Goal: Information Seeking & Learning: Learn about a topic

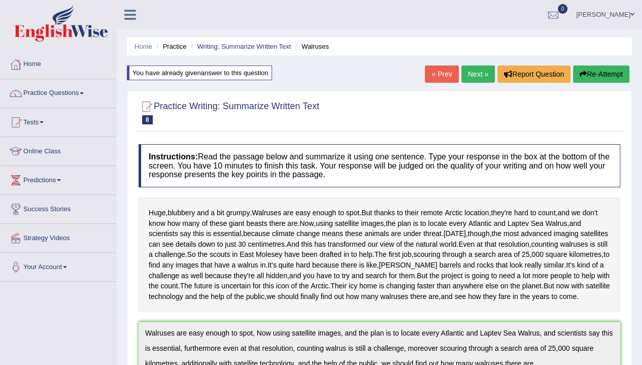
click at [465, 98] on div at bounding box center [380, 111] width 482 height 31
click at [462, 75] on link "Next »" at bounding box center [479, 74] width 34 height 17
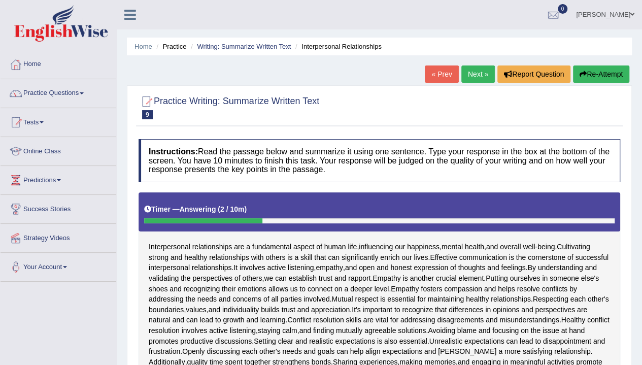
click at [604, 77] on button "Re-Attempt" at bounding box center [601, 74] width 56 height 17
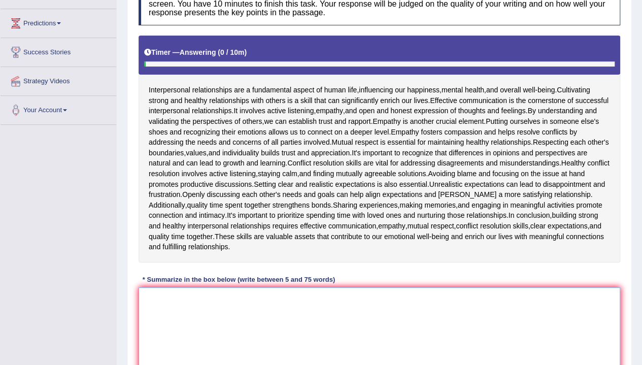
click at [334, 322] on textarea at bounding box center [380, 336] width 482 height 99
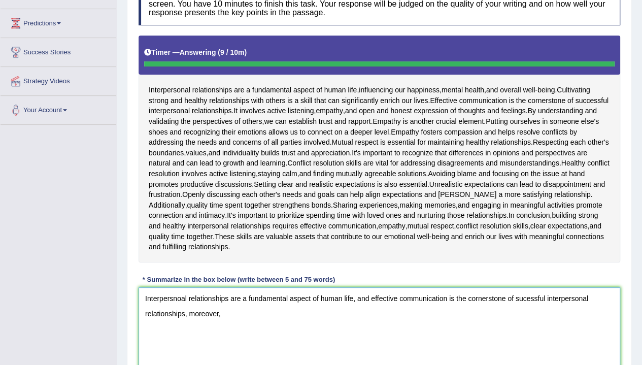
type textarea "Interpersnoal relationships are a fundamental aspect of human life, and effecti…"
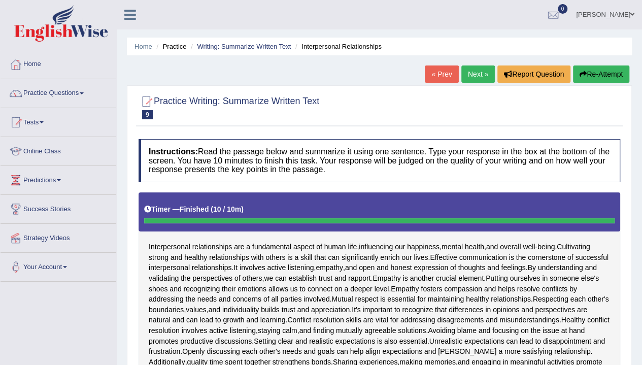
click at [599, 74] on button "Re-Attempt" at bounding box center [601, 74] width 56 height 17
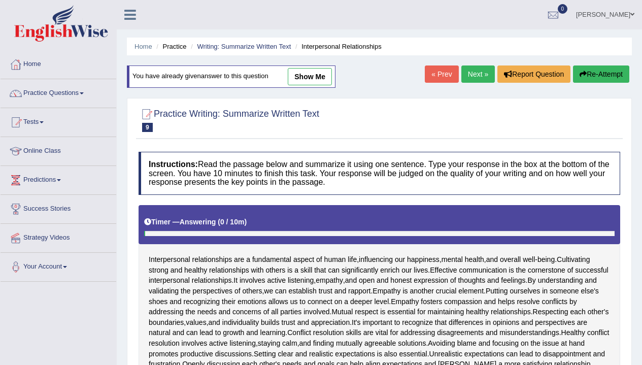
scroll to position [248, 0]
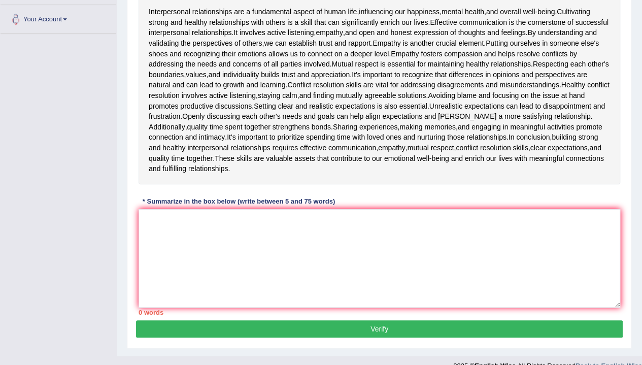
click at [513, 239] on textarea at bounding box center [380, 258] width 482 height 99
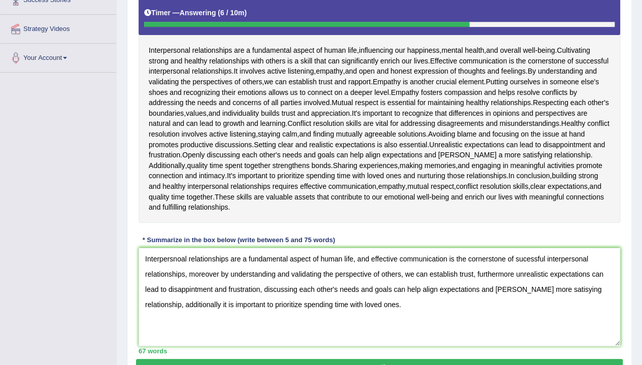
scroll to position [262, 0]
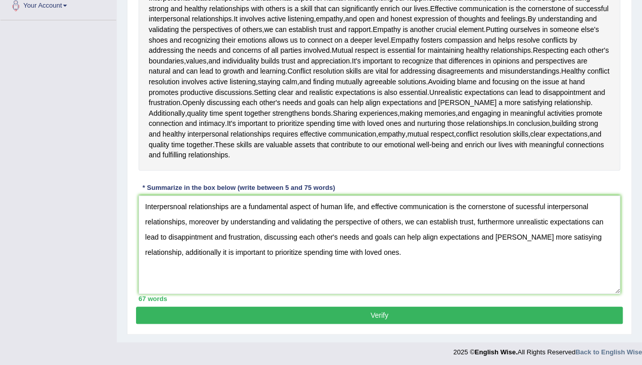
type textarea "Interpersnoal relationships are a fundamental aspect of human life, and effecti…"
click at [327, 311] on button "Verify" at bounding box center [379, 315] width 487 height 17
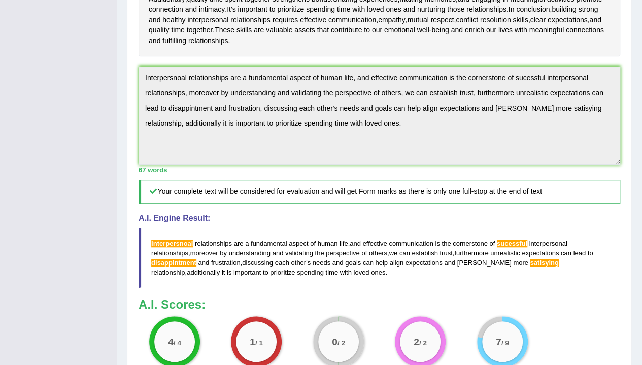
scroll to position [441, 0]
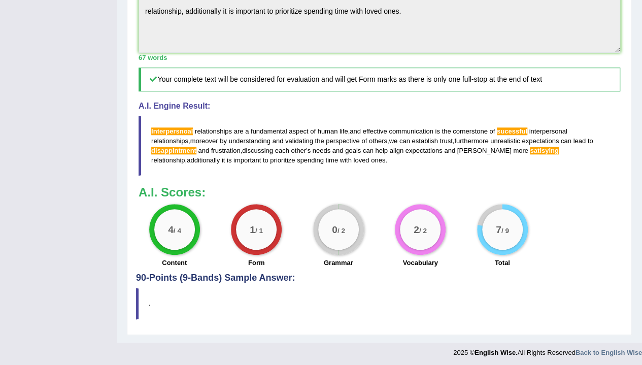
drag, startPoint x: 594, startPoint y: 146, endPoint x: 549, endPoint y: 149, distance: 44.8
click at [549, 149] on blockquote "Interpersnoal relationships are a fundamental aspect of human life , and effect…" at bounding box center [380, 146] width 482 height 60
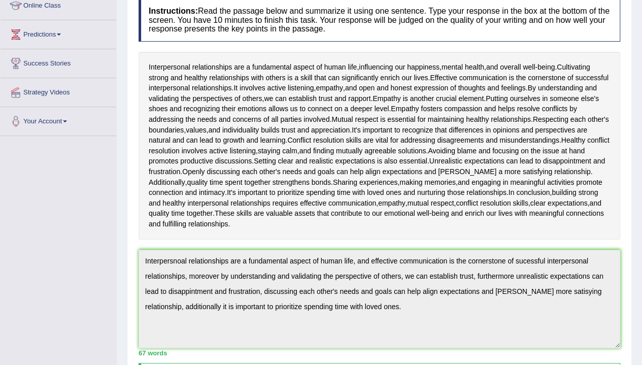
scroll to position [0, 0]
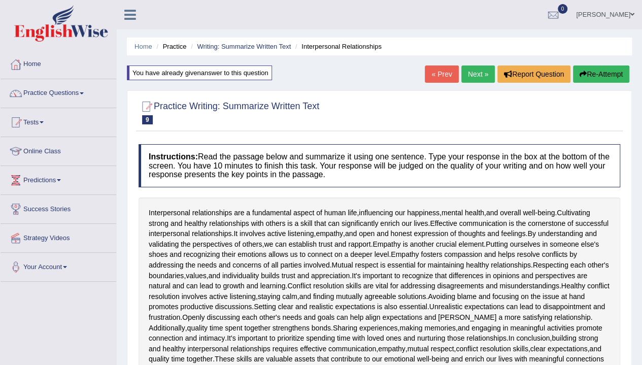
click at [585, 81] on button "Re-Attempt" at bounding box center [601, 74] width 56 height 17
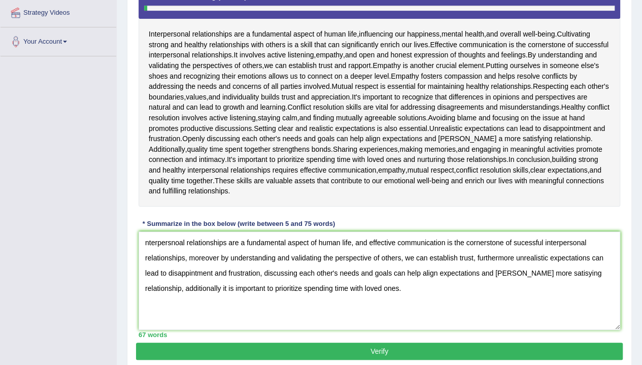
click at [171, 243] on textarea "nterpersnoal relationships are a fundamental aspect of human life, and effectiv…" at bounding box center [380, 281] width 482 height 99
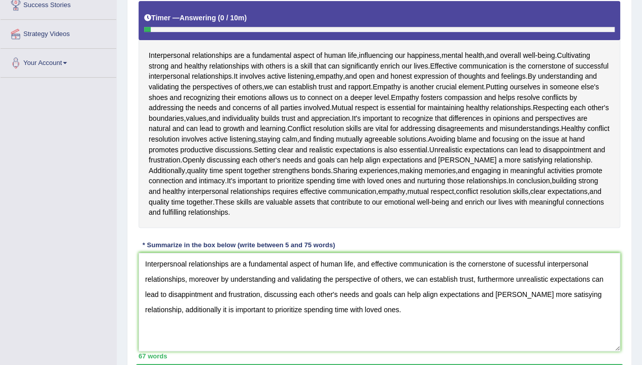
scroll to position [200, 0]
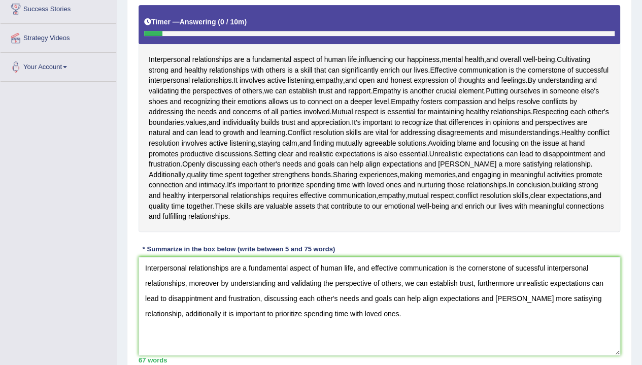
click at [524, 267] on textarea "Interpersonal relationships are a fundamental aspect of human life, and effecti…" at bounding box center [380, 306] width 482 height 99
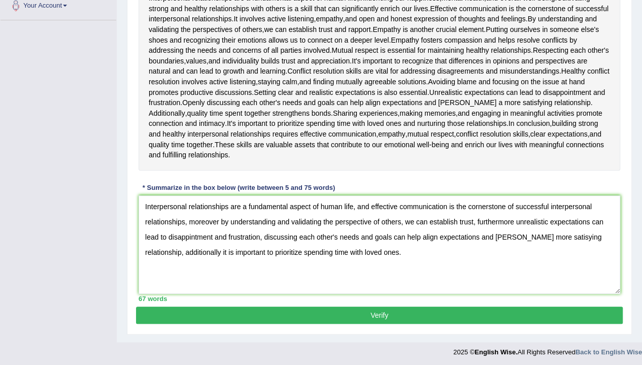
type textarea "Interpersonal relationships are a fundamental aspect of human life, and effecti…"
click at [390, 318] on button "Verify" at bounding box center [379, 315] width 487 height 17
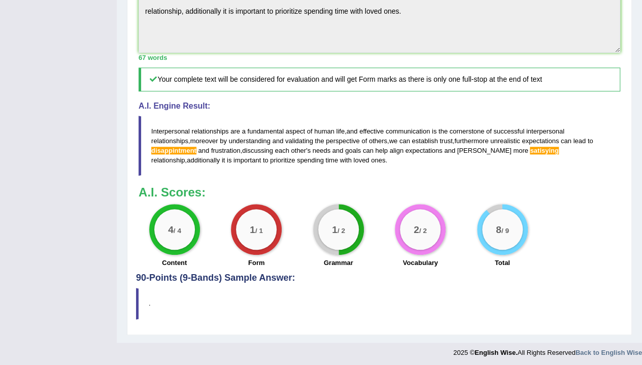
scroll to position [441, 0]
drag, startPoint x: 250, startPoint y: 156, endPoint x: 151, endPoint y: 124, distance: 103.4
click at [151, 124] on blockquote "Interpersonal relationships are a fundamental aspect of human life , and effect…" at bounding box center [380, 146] width 482 height 60
drag, startPoint x: 151, startPoint y: 124, endPoint x: 213, endPoint y: 152, distance: 67.8
click at [213, 152] on blockquote "Interpersonal relationships are a fundamental aspect of human life , and effect…" at bounding box center [380, 146] width 482 height 60
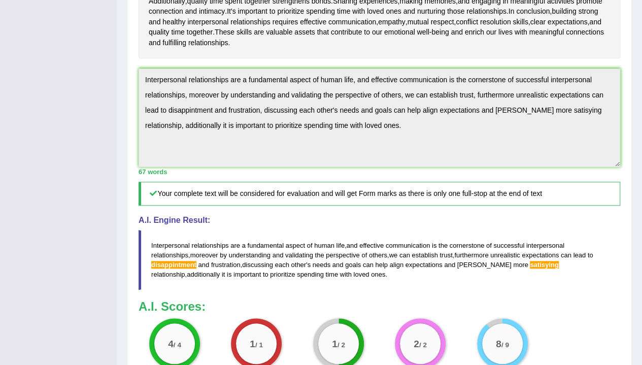
scroll to position [326, 0]
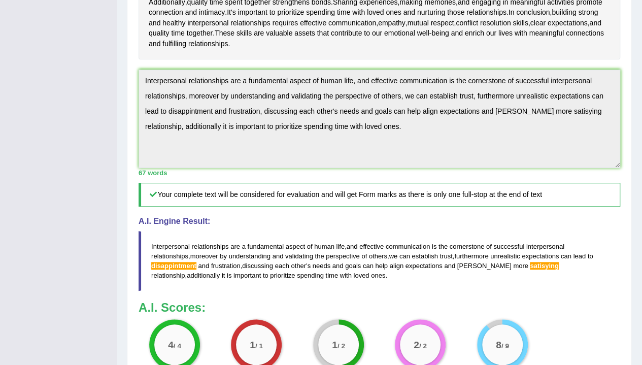
click at [124, 37] on div "Home Practice Writing: Summarize Written Text Interpersonal Relationships You h…" at bounding box center [380, 66] width 526 height 784
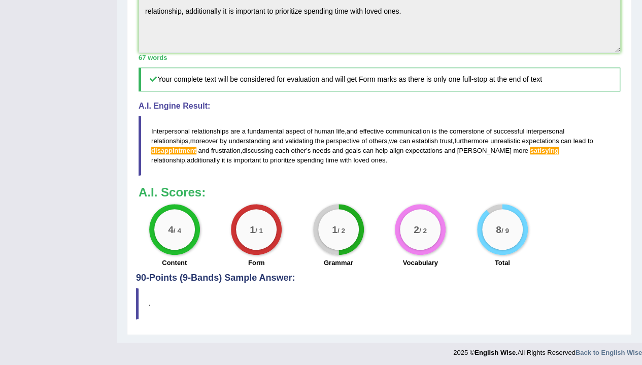
scroll to position [0, 0]
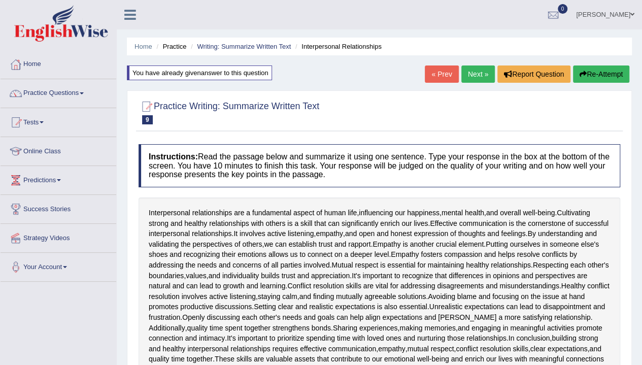
click at [612, 75] on button "Re-Attempt" at bounding box center [601, 74] width 56 height 17
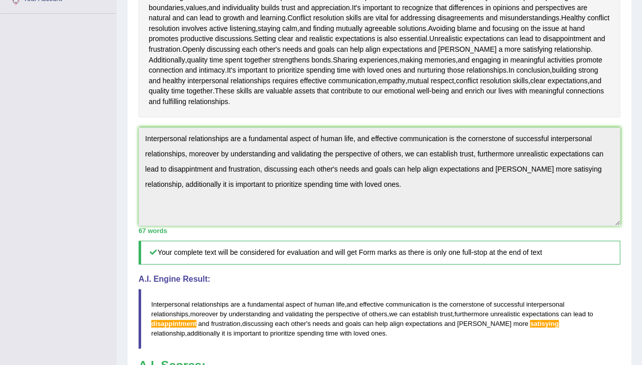
scroll to position [286, 0]
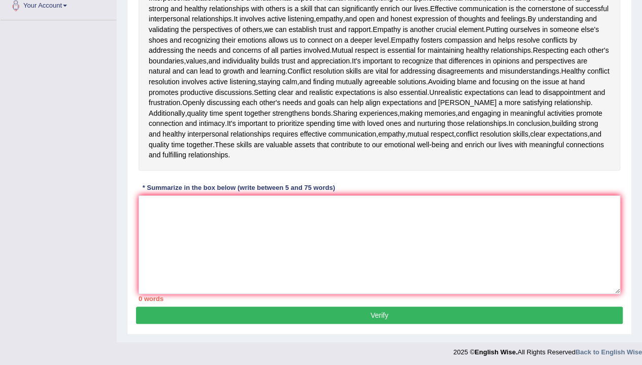
scroll to position [262, 0]
click at [498, 216] on textarea at bounding box center [380, 245] width 482 height 99
paste textarea "Interpersonal relationships are a fundamental aspect of human life, and effecti…"
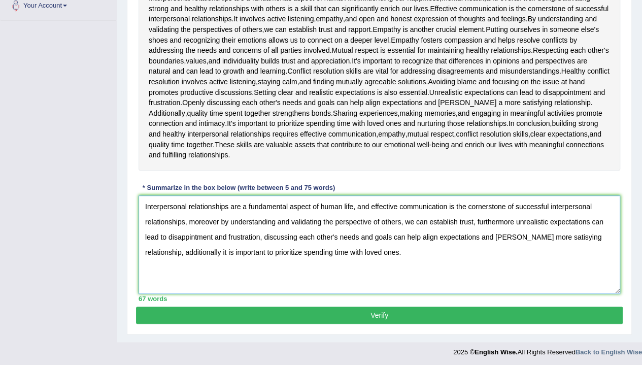
click at [188, 236] on textarea "Interpersonal relationships are a fundamental aspect of human life, and effecti…" at bounding box center [380, 245] width 482 height 99
click at [548, 235] on textarea "Interpersonal relationships are a fundamental aspect of human life, and effecti…" at bounding box center [380, 245] width 482 height 99
type textarea "Interpersonal relationships are a fundamental aspect of human life, and effecti…"
click at [393, 312] on button "Verify" at bounding box center [379, 315] width 487 height 17
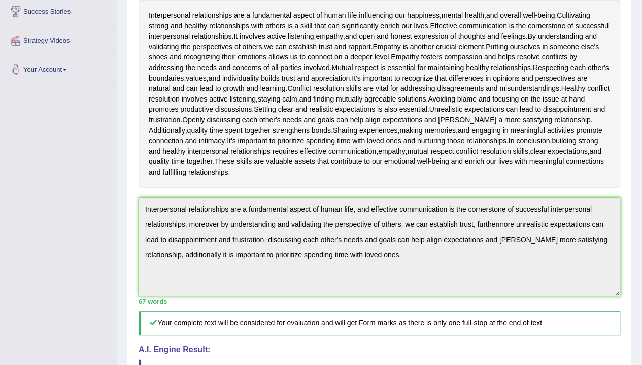
scroll to position [0, 0]
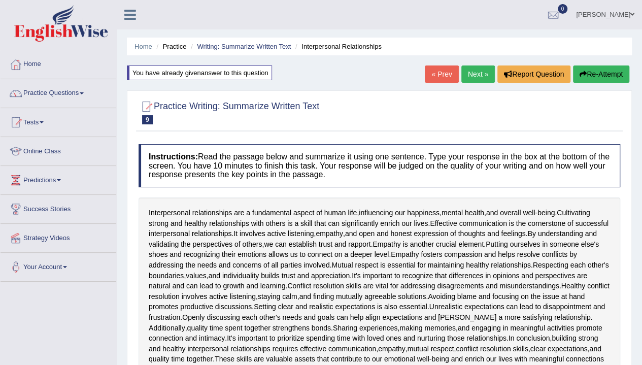
click at [508, 170] on h4 "Instructions: Read the passage below and summarize it using one sentence. Type …" at bounding box center [380, 165] width 482 height 43
click at [477, 78] on link "Next »" at bounding box center [479, 74] width 34 height 17
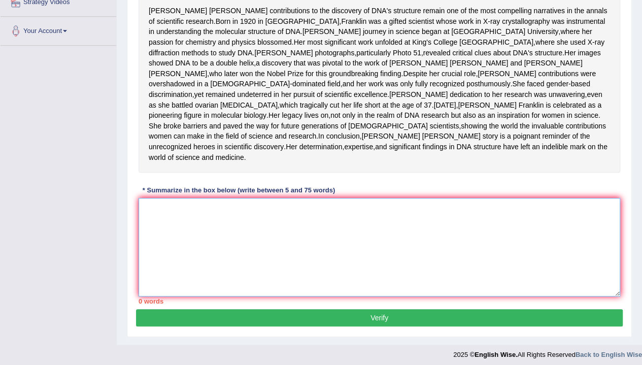
click at [356, 297] on textarea at bounding box center [380, 247] width 482 height 99
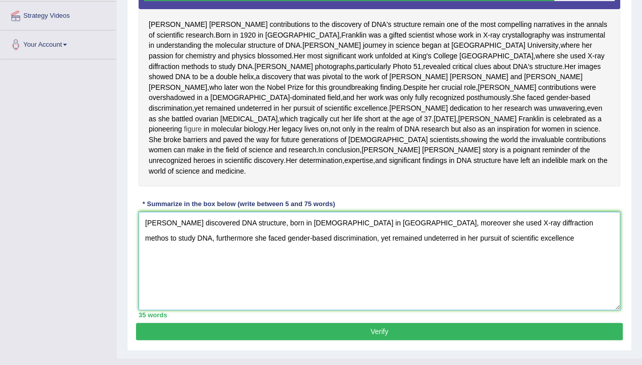
scroll to position [221, 0]
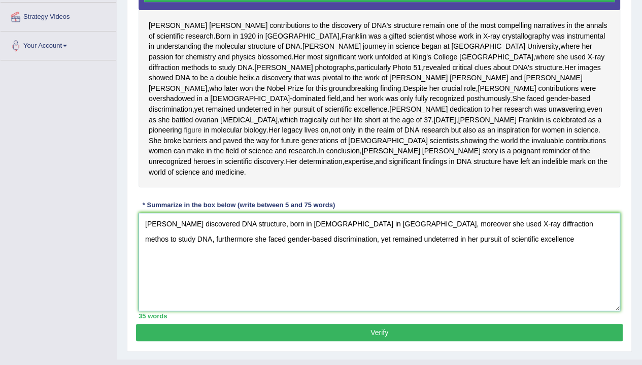
type textarea "Rosalind Franklin's discovered DNA structure, born in 1920 in London, moreover …"
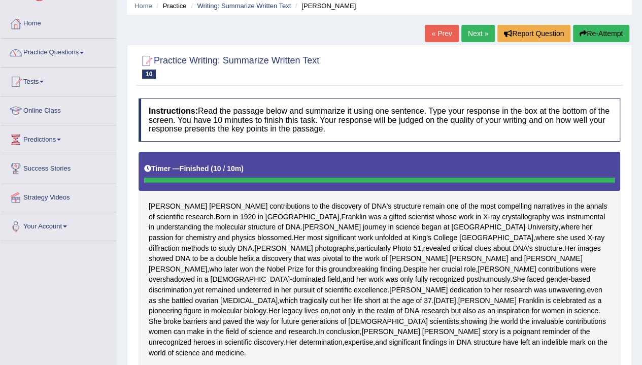
scroll to position [0, 0]
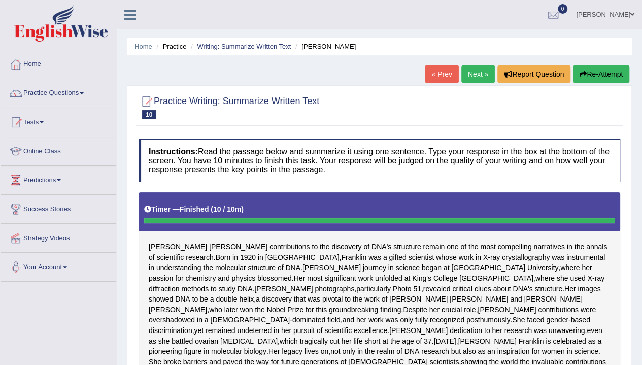
click at [606, 77] on button "Re-Attempt" at bounding box center [601, 74] width 56 height 17
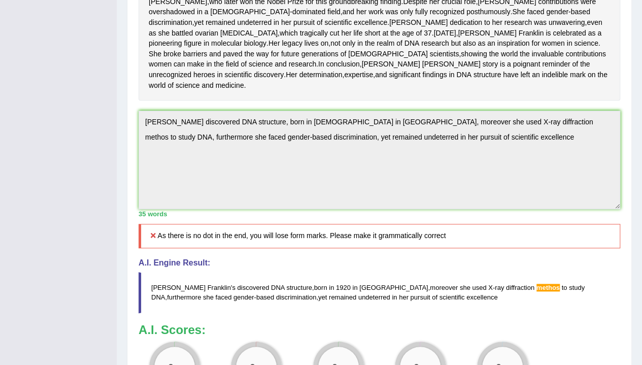
scroll to position [324, 0]
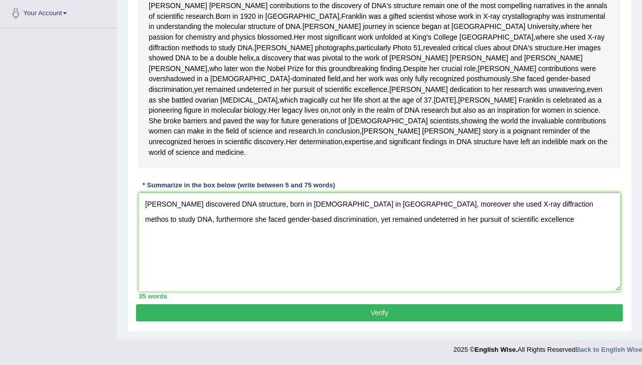
click at [495, 204] on textarea "[PERSON_NAME] discovered DNA structure, born in [DEMOGRAPHIC_DATA] in [GEOGRAPH…" at bounding box center [380, 242] width 482 height 99
click at [448, 218] on textarea "Rosalind Franklin's discovered DNA structure, born in 1920 in London, moreover …" at bounding box center [380, 242] width 482 height 99
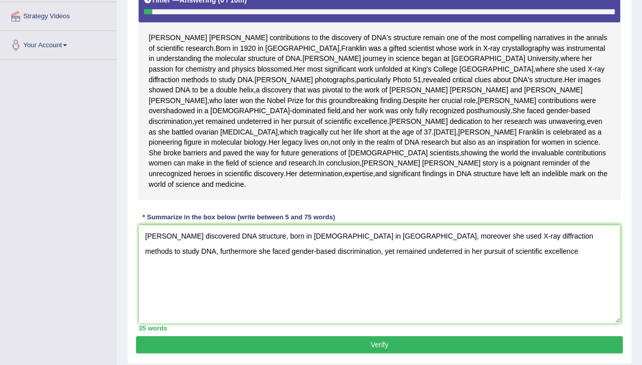
click at [473, 290] on textarea "Rosalind Franklin's discovered DNA structure, born in 1920 in London, moreover …" at bounding box center [380, 274] width 482 height 99
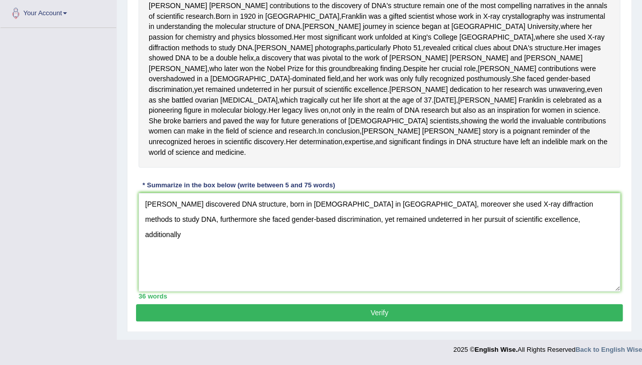
scroll to position [271, 0]
click at [558, 227] on textarea "Rosalind Franklin's discovered DNA structure, born in 1920 in London, moreover …" at bounding box center [380, 242] width 482 height 99
click at [513, 249] on textarea "Rosalind Franklin's discovered DNA structure, born in 1920 in London, moreover …" at bounding box center [380, 242] width 482 height 99
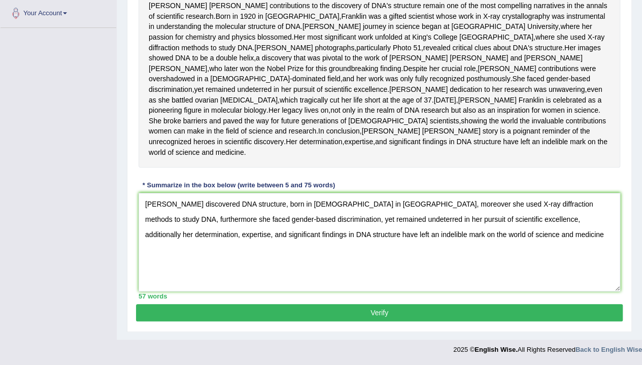
scroll to position [276, 0]
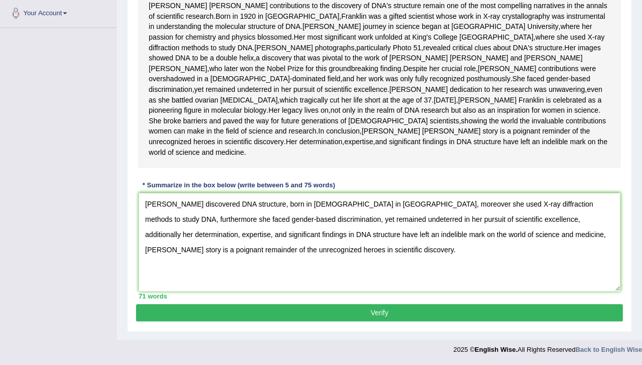
type textarea "Rosalind Franklin's discovered DNA structure, born in 1920 in London, moreover …"
click at [432, 321] on button "Verify" at bounding box center [379, 312] width 487 height 17
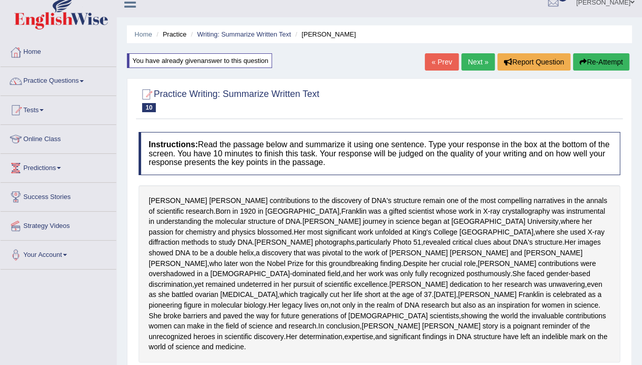
scroll to position [13, 0]
click at [147, 33] on link "Home" at bounding box center [144, 34] width 18 height 8
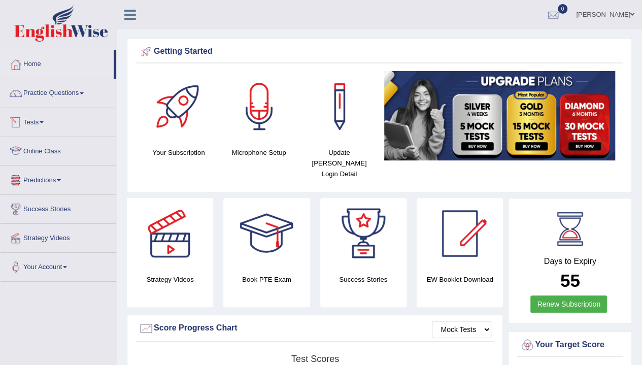
click at [47, 176] on link "Predictions" at bounding box center [59, 178] width 116 height 25
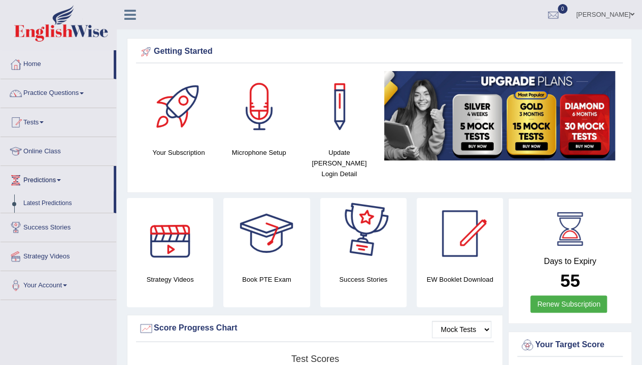
click at [364, 248] on div at bounding box center [363, 233] width 71 height 71
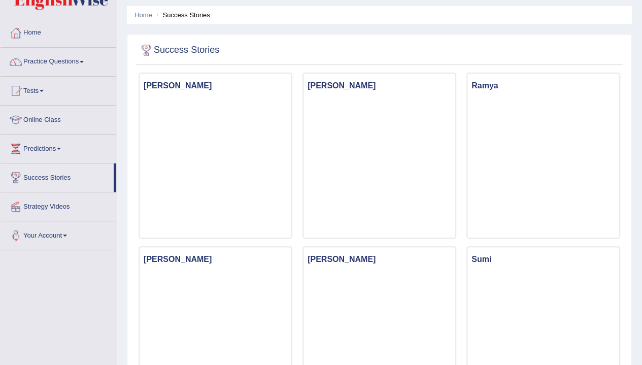
scroll to position [16, 0]
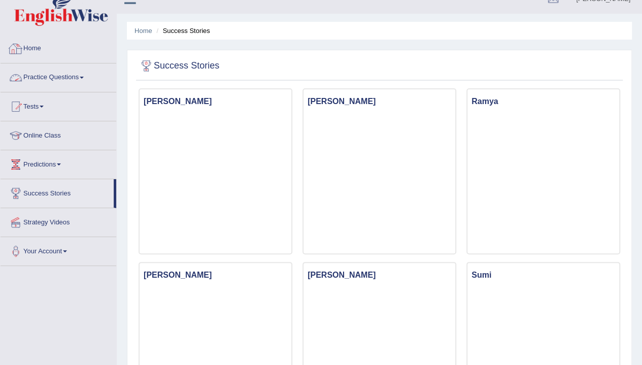
click at [24, 48] on link "Home" at bounding box center [59, 47] width 116 height 25
